Goal: Find specific page/section: Locate item on page

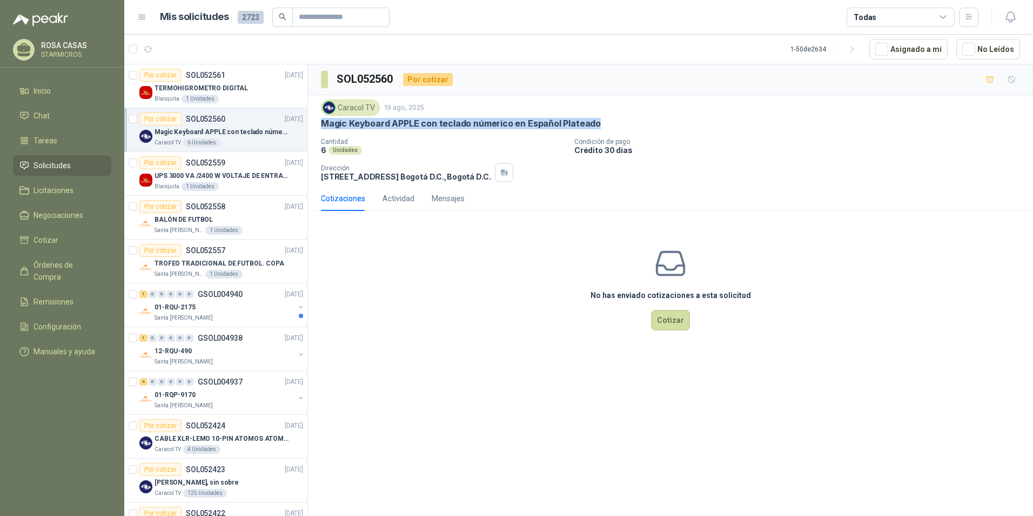
drag, startPoint x: 321, startPoint y: 126, endPoint x: 594, endPoint y: 128, distance: 273.4
click at [594, 128] on p "Magic Keyboard APPLE con teclado númerico en Español Plateado" at bounding box center [461, 123] width 280 height 11
copy p "Magic Keyboard APPLE con teclado númerico en Español Plateado"
click at [378, 121] on p "Magic Keyboard APPLE con teclado númerico en Español Plateado" at bounding box center [461, 123] width 280 height 11
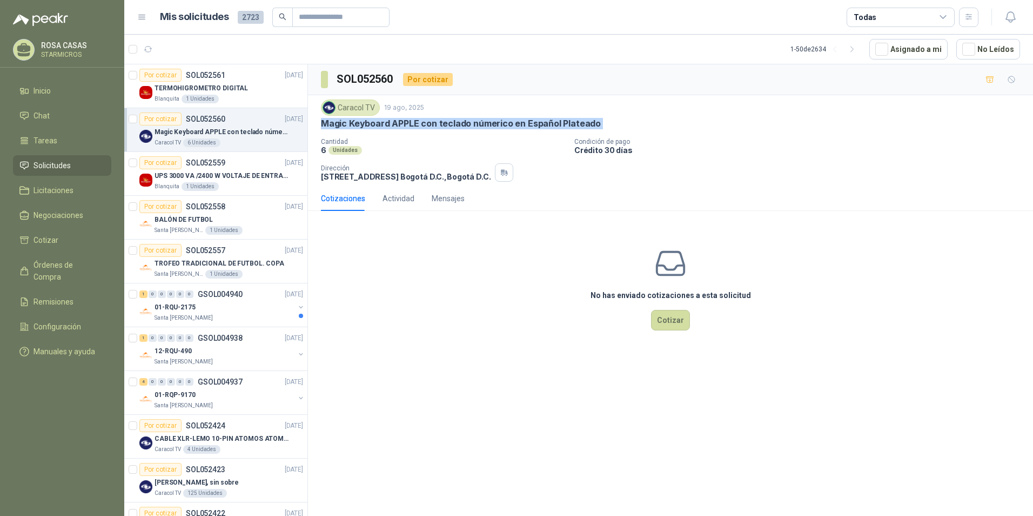
click at [378, 121] on p "Magic Keyboard APPLE con teclado númerico en Español Plateado" at bounding box center [461, 123] width 280 height 11
